Goal: Task Accomplishment & Management: Complete application form

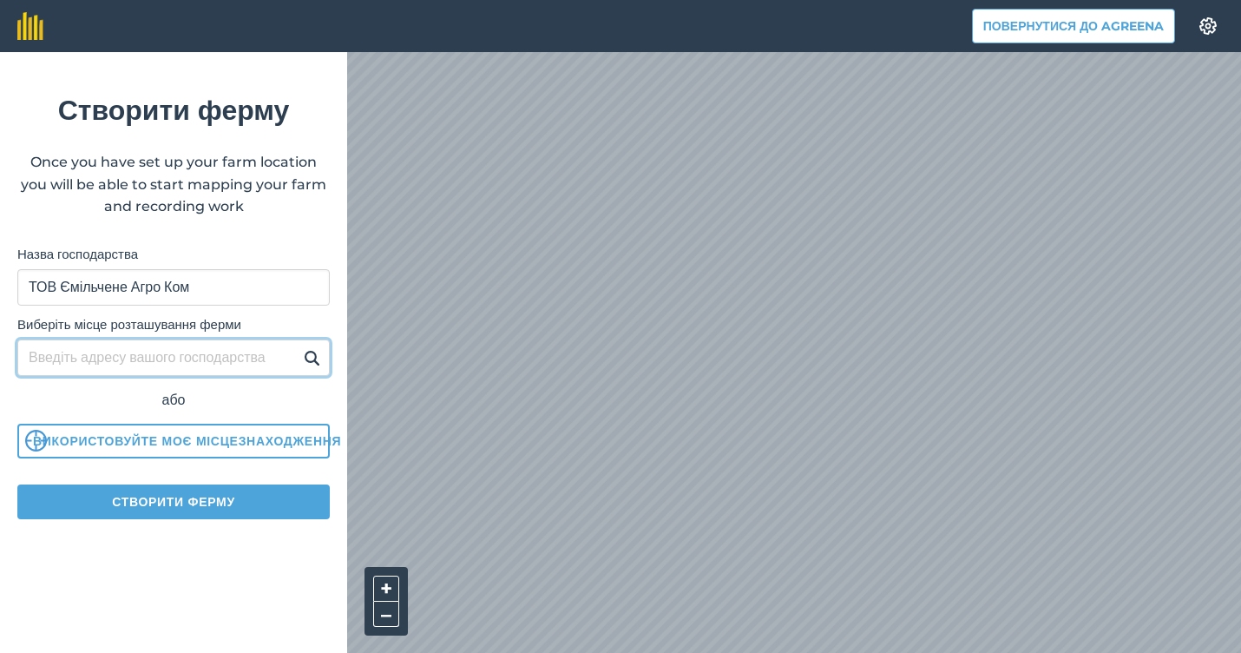
click at [274, 352] on input "Виберіть місце розташування ферми" at bounding box center [173, 357] width 313 height 36
type input "["
type input "хандобоківське"
click at [306, 357] on img at bounding box center [312, 357] width 16 height 21
click at [316, 361] on img at bounding box center [312, 357] width 16 height 21
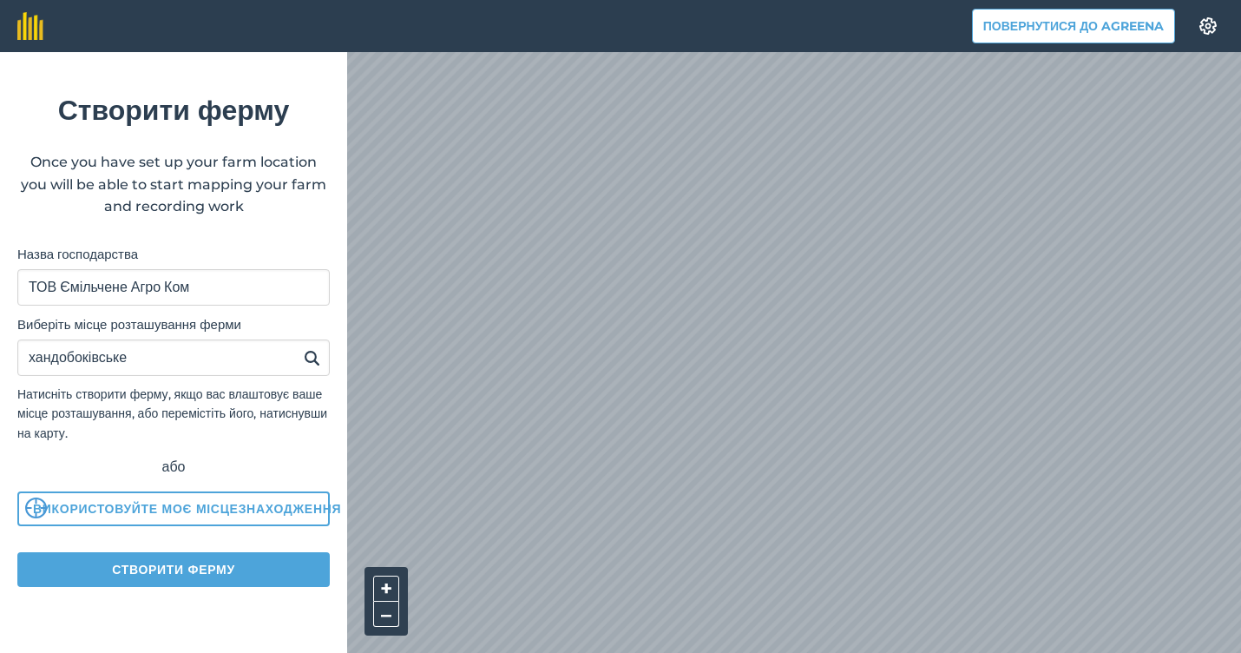
click at [142, 575] on button "Створити ферму" at bounding box center [173, 569] width 313 height 35
